Goal: Task Accomplishment & Management: Use online tool/utility

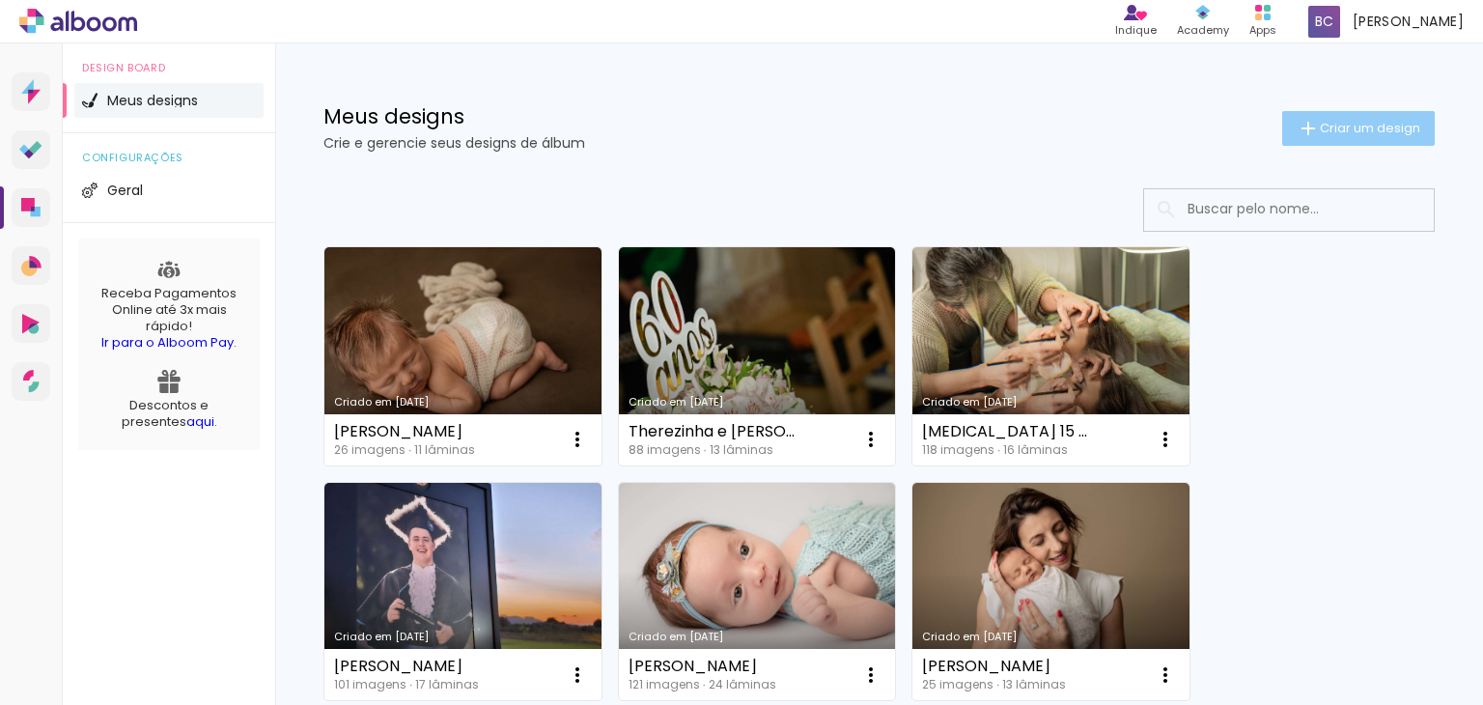
click at [1320, 134] on span "Criar um design" at bounding box center [1370, 128] width 100 height 13
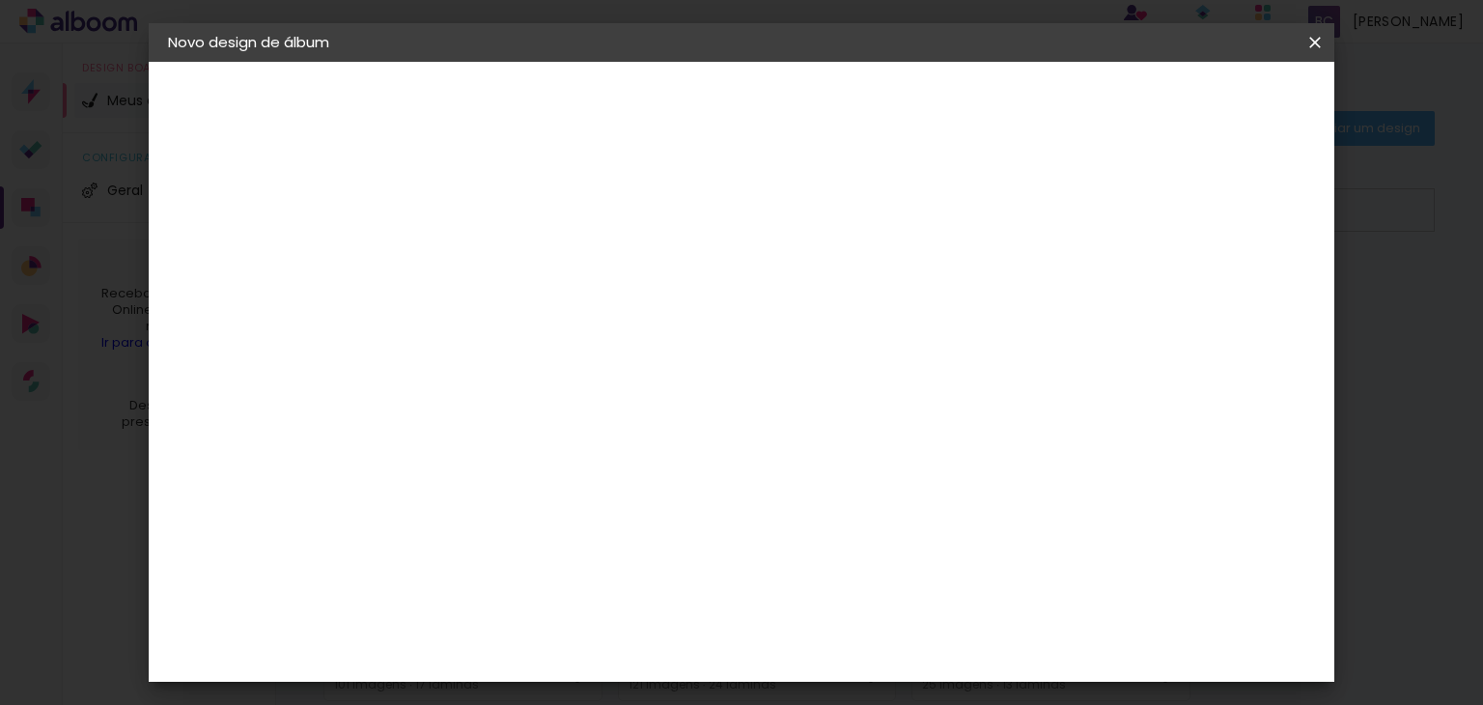
click at [484, 251] on input at bounding box center [484, 259] width 0 height 30
type input "[PERSON_NAME] e [PERSON_NAME]"
type paper-input "[PERSON_NAME] e [PERSON_NAME]"
click at [0, 0] on slot "Avançar" at bounding box center [0, 0] width 0 height 0
click at [535, 352] on paper-input-container at bounding box center [533, 368] width 208 height 43
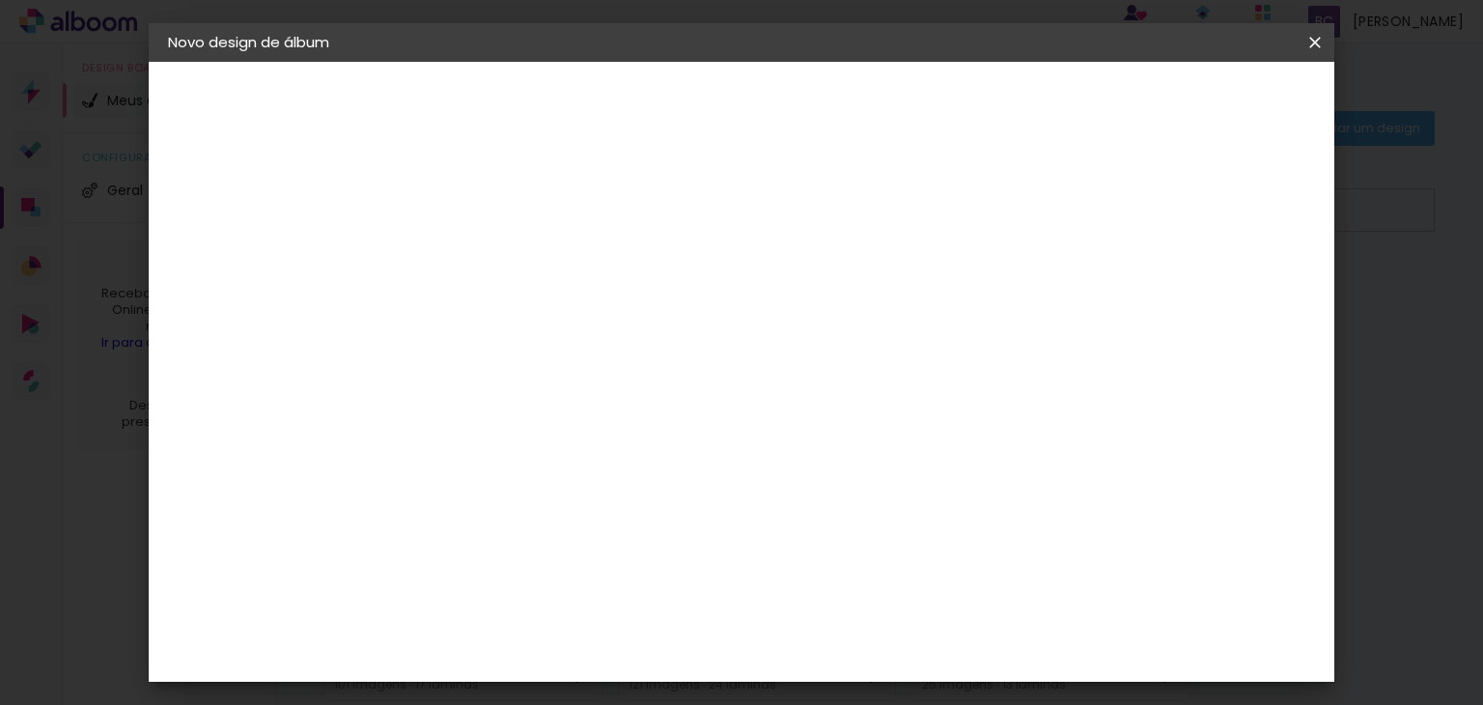
type input "go"
type paper-input "go"
click at [517, 438] on div "Go image" at bounding box center [493, 440] width 47 height 31
click at [0, 0] on slot "Avançar" at bounding box center [0, 0] width 0 height 0
click at [559, 321] on input "text" at bounding box center [521, 336] width 75 height 30
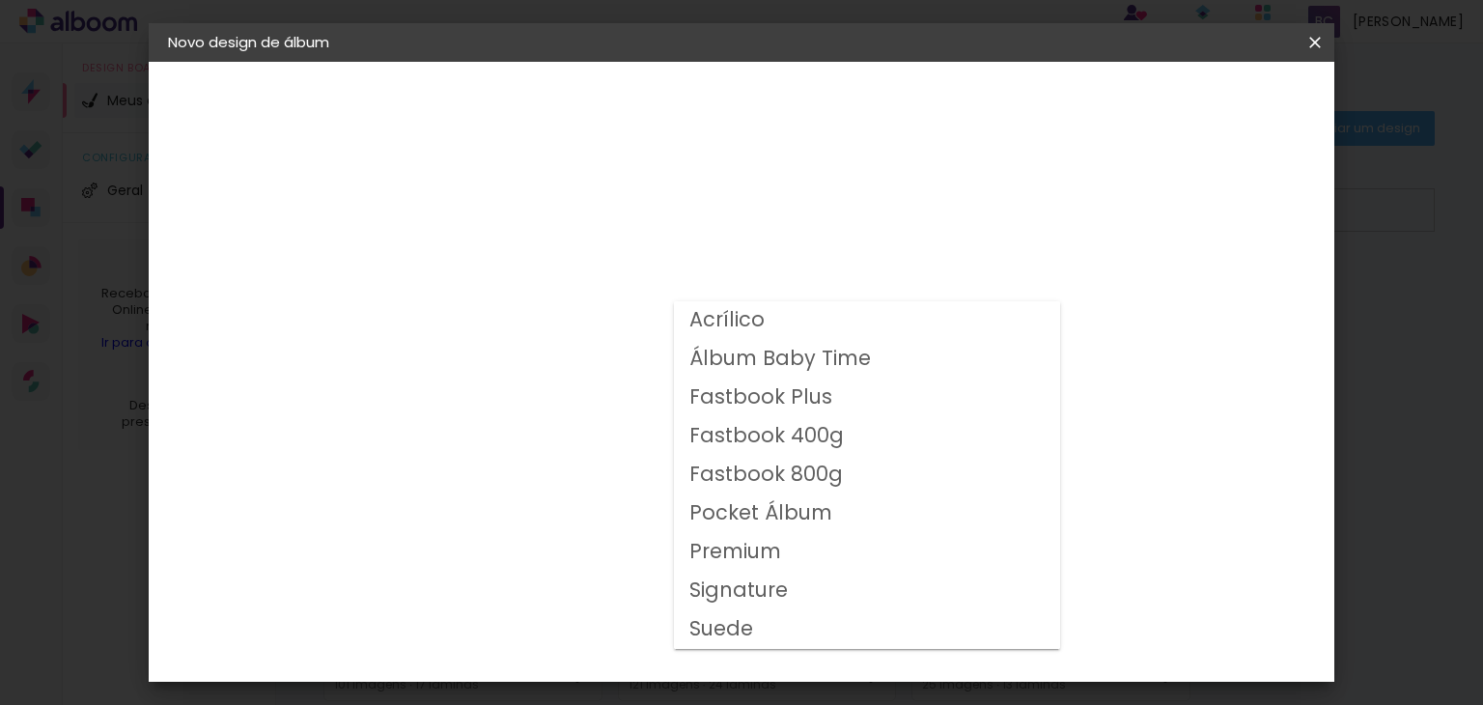
click at [0, 0] on slot "Suede" at bounding box center [0, 0] width 0 height 0
type input "Suede"
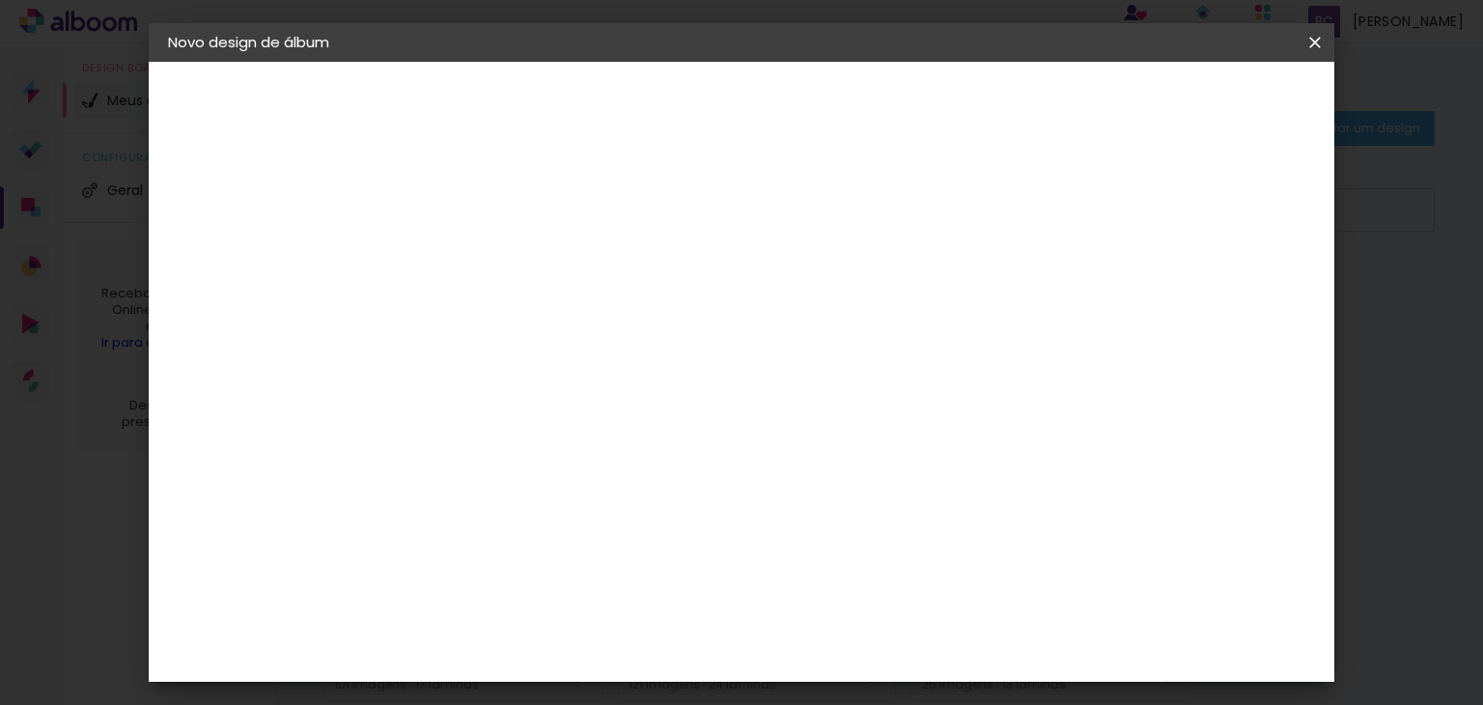
scroll to position [353, 0]
click at [614, 395] on span "25 × 25" at bounding box center [569, 420] width 90 height 51
click at [0, 0] on slot "Avançar" at bounding box center [0, 0] width 0 height 0
click at [1012, 97] on span "Iniciar design" at bounding box center [968, 103] width 88 height 14
